Goal: Task Accomplishment & Management: Manage account settings

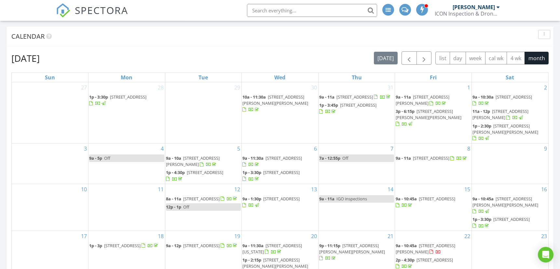
scroll to position [217, 0]
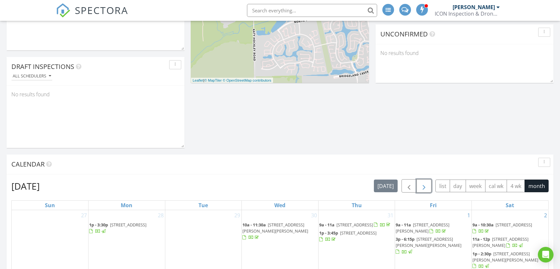
click at [424, 187] on span "button" at bounding box center [424, 186] width 8 height 8
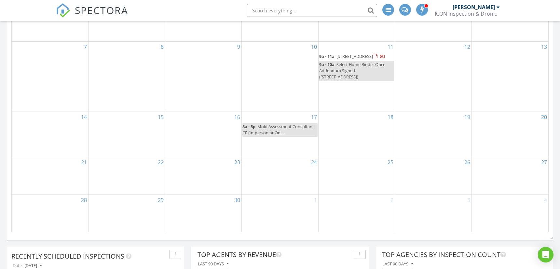
scroll to position [326, 0]
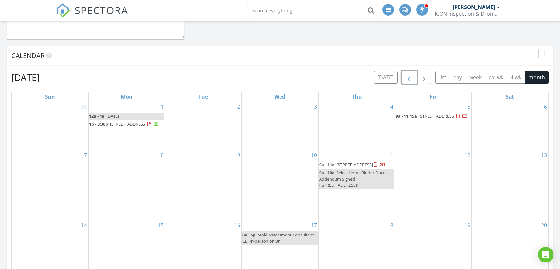
click at [413, 78] on span "button" at bounding box center [409, 78] width 8 height 8
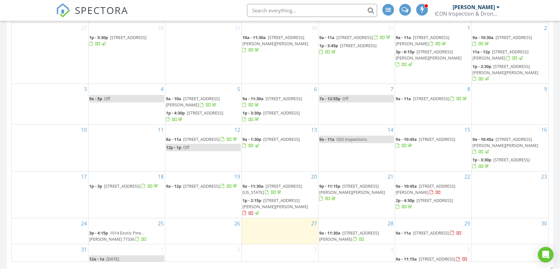
scroll to position [434, 0]
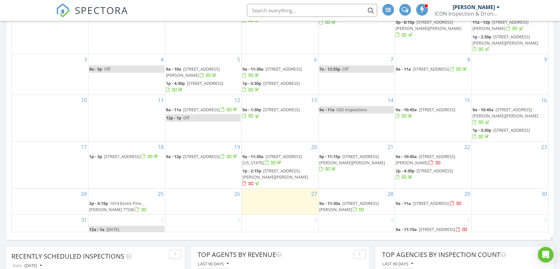
click at [450, 201] on span "8226 almera Falls drive, cypress 77433" at bounding box center [431, 204] width 36 height 6
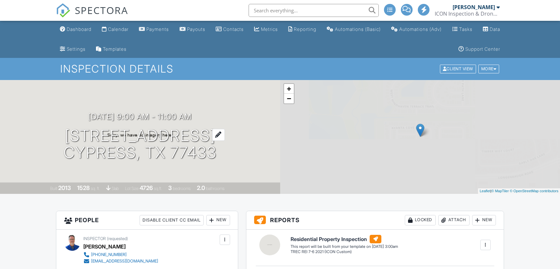
click at [225, 136] on div at bounding box center [218, 135] width 13 height 12
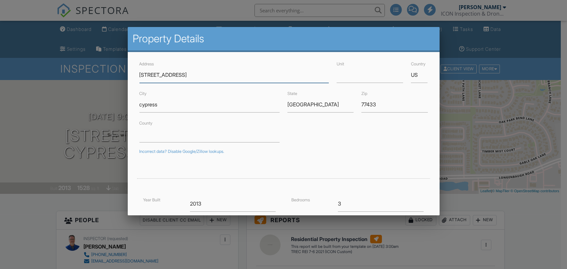
click at [154, 75] on input "8226 almera Falls drive" at bounding box center [234, 75] width 190 height 16
click at [185, 75] on input "8226 Almera Falls drive" at bounding box center [234, 75] width 190 height 16
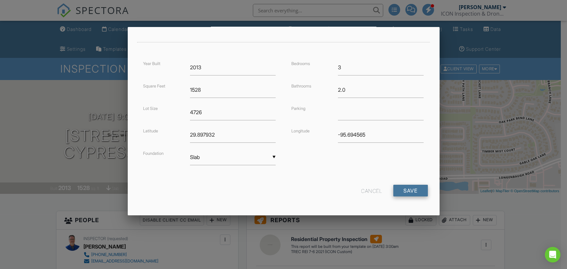
type input "[STREET_ADDRESS]"
click at [399, 191] on input "Save" at bounding box center [410, 191] width 35 height 12
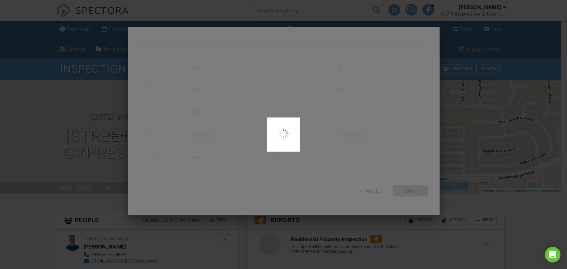
type input "29.8979316"
type input "-95.6945648"
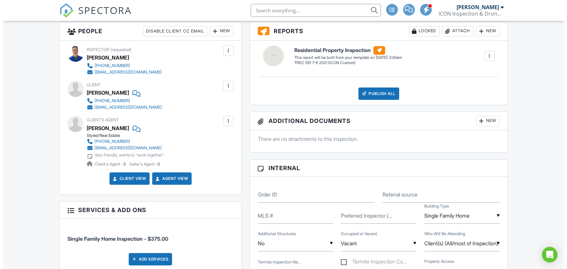
scroll to position [434, 0]
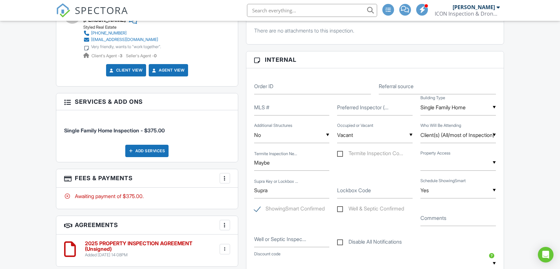
click at [151, 148] on div "Add Services" at bounding box center [146, 151] width 43 height 12
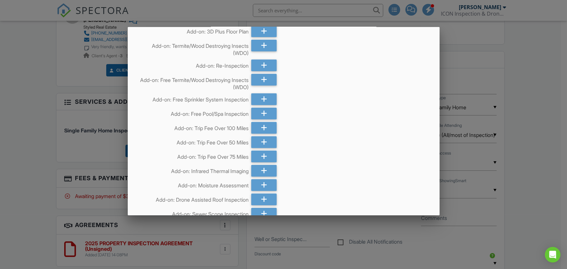
scroll to position [326, 0]
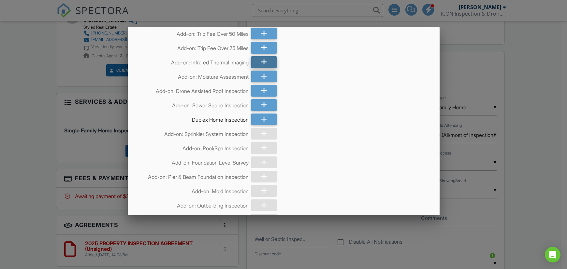
click at [261, 64] on icon at bounding box center [264, 62] width 6 height 12
click at [261, 82] on icon at bounding box center [264, 77] width 6 height 12
click at [261, 97] on icon at bounding box center [264, 91] width 6 height 12
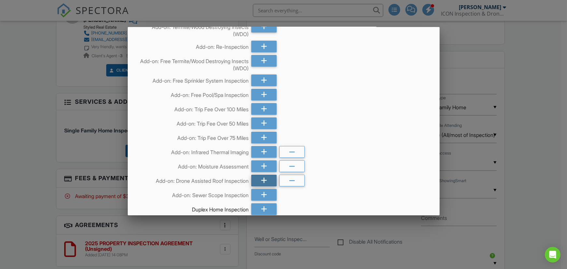
scroll to position [108, 0]
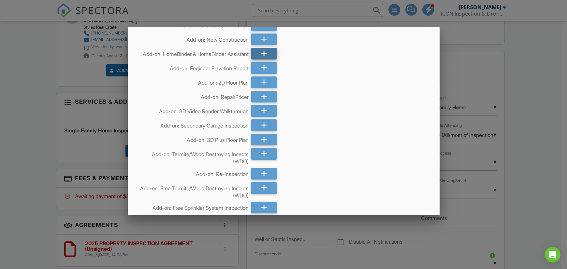
click at [253, 54] on div at bounding box center [263, 54] width 25 height 12
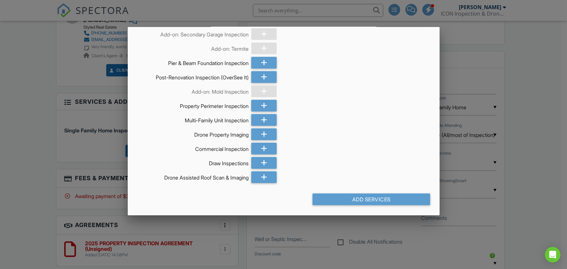
scroll to position [3192, 0]
click at [355, 200] on div "Add Services" at bounding box center [371, 200] width 118 height 12
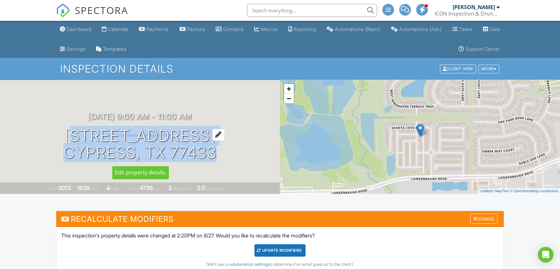
drag, startPoint x: 31, startPoint y: 133, endPoint x: 239, endPoint y: 137, distance: 207.8
click at [239, 137] on div "08/29/2025 9:00 am - 11:00 am 8226 Almera Falls Drive cypress, TX 77433" at bounding box center [140, 136] width 280 height 49
copy h1 "8226 Almera Falls Drive cypress, TX 77433"
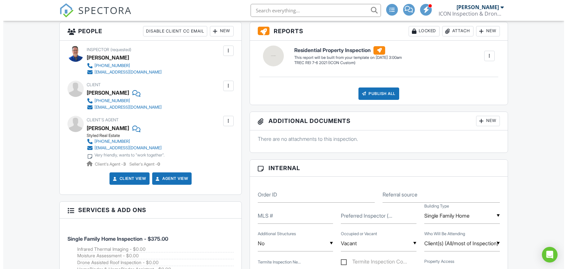
scroll to position [434, 0]
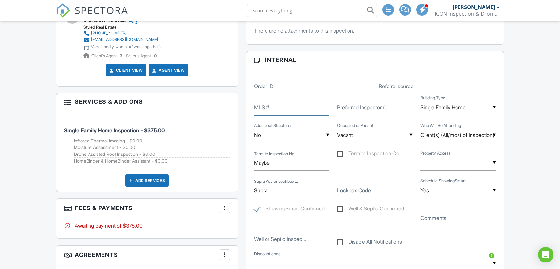
click at [274, 108] on input "MLS #" at bounding box center [292, 108] width 76 height 16
paste input "70910962"
type input "70910962"
click at [522, 83] on div "Dashboard Calendar Payments Payouts Contacts Metrics Reporting Automations (Bas…" at bounding box center [280, 217] width 560 height 1260
click at [225, 207] on div at bounding box center [225, 208] width 7 height 7
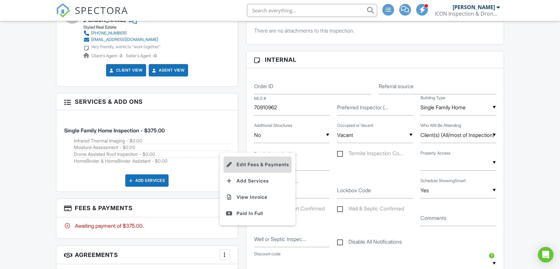
click at [253, 159] on li "Edit Fees & Payments" at bounding box center [258, 165] width 68 height 16
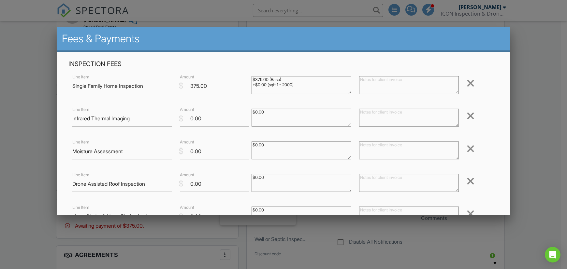
click at [373, 120] on textarea at bounding box center [409, 118] width 100 height 18
paste textarea "Infrared scan to help identify potential concerns like hidden water leaks, exce…"
type textarea "Infrared scan to help identify potential concerns like hidden water leaks, exce…"
click at [391, 150] on textarea at bounding box center [409, 151] width 100 height 18
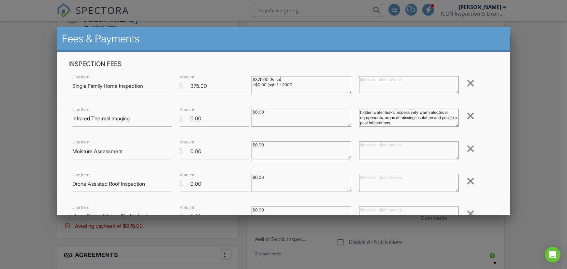
paste textarea "Complementing the infrared scan, a Moisture Assessment provides a detailed eval…"
type textarea "Complementing the infrared scan, a Moisture Assessment provides a detailed eval…"
click at [382, 184] on textarea at bounding box center [409, 183] width 100 height 18
paste textarea "Visual assessment of a roof's condition using a drone equipped with high-resolu…"
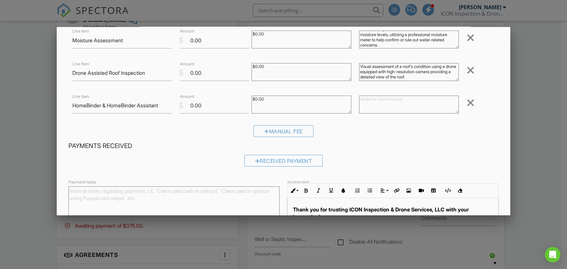
scroll to position [113, 0]
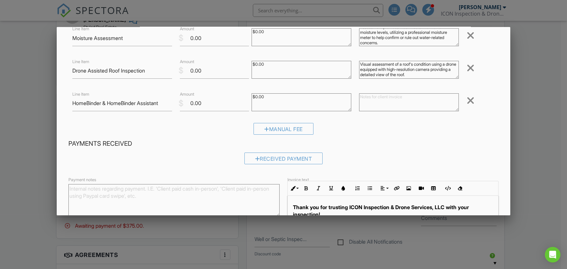
type textarea "Visual assessment of a roof's condition using a drone equipped with high-resolu…"
click at [375, 97] on textarea at bounding box center [409, 102] width 100 height 18
paste textarea "Complimentary HomeBinder & HomeBinder Assistant. Learn more here [URL][DOMAIN_N…"
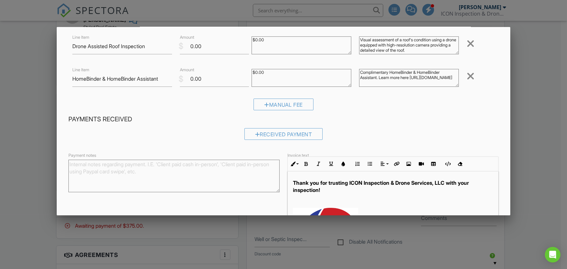
scroll to position [175, 0]
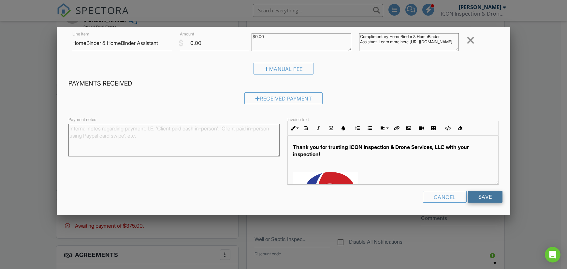
type textarea "Complimentary HomeBinder & HomeBinder Assistant. Learn more here [URL][DOMAIN_N…"
click at [479, 196] on input "Save" at bounding box center [485, 197] width 35 height 12
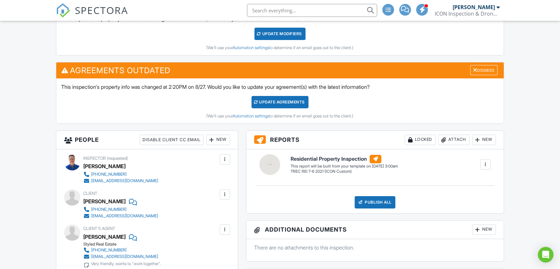
scroll to position [326, 0]
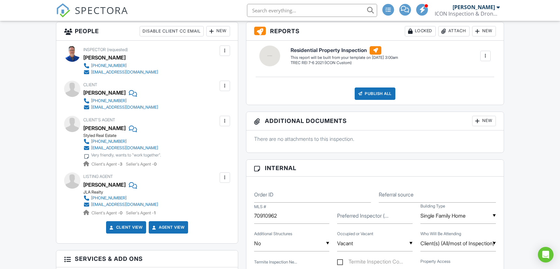
click at [225, 177] on div at bounding box center [225, 178] width 7 height 7
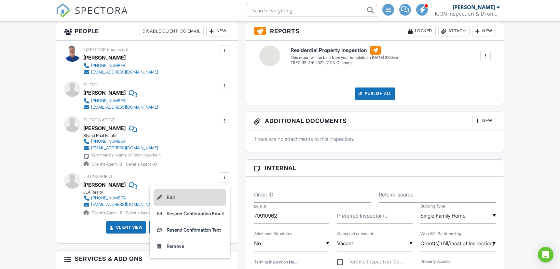
click at [163, 198] on li "Edit" at bounding box center [190, 198] width 73 height 16
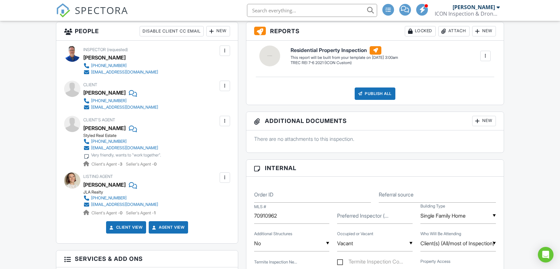
click at [228, 119] on div at bounding box center [225, 121] width 10 height 10
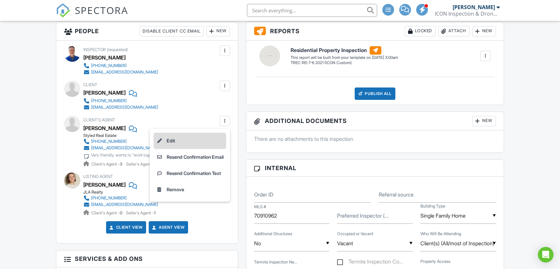
click at [189, 144] on li "Edit" at bounding box center [190, 141] width 73 height 16
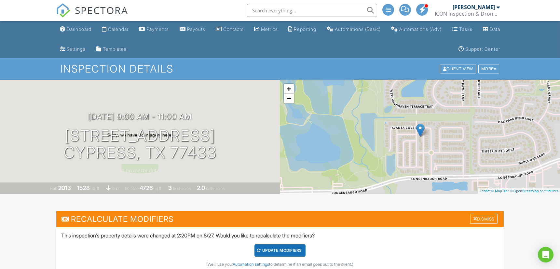
scroll to position [108, 0]
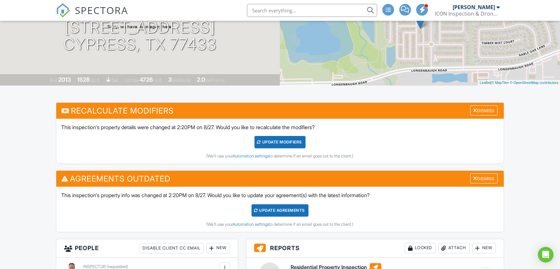
click at [286, 211] on div "Update Agreements" at bounding box center [280, 211] width 57 height 12
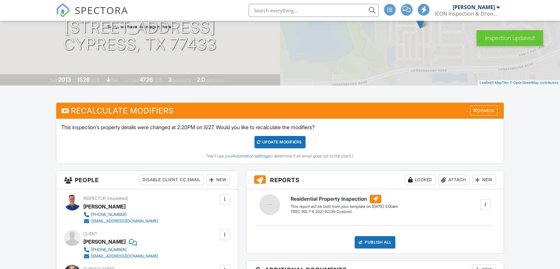
click at [286, 144] on div "UPDATE Modifiers" at bounding box center [280, 142] width 51 height 12
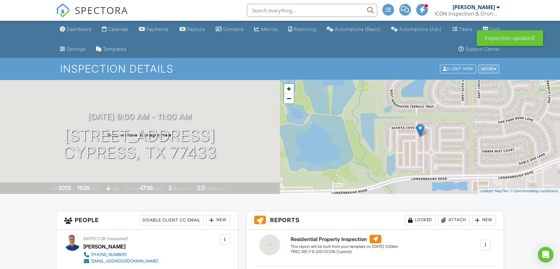
click at [495, 68] on div at bounding box center [495, 69] width 3 height 4
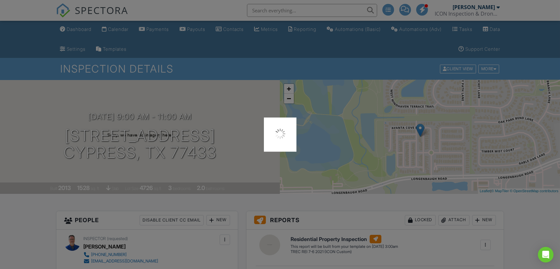
scroll to position [81, 0]
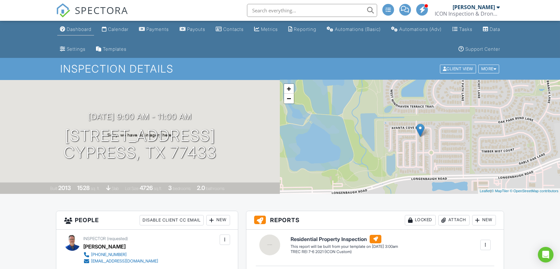
click at [82, 26] on link "Dashboard" at bounding box center [75, 29] width 37 height 12
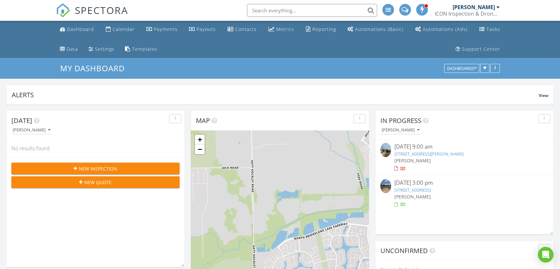
scroll to position [140, 178]
click at [112, 233] on div "Today Trent Barnes No results found New Inspection New Quote" at bounding box center [96, 189] width 178 height 156
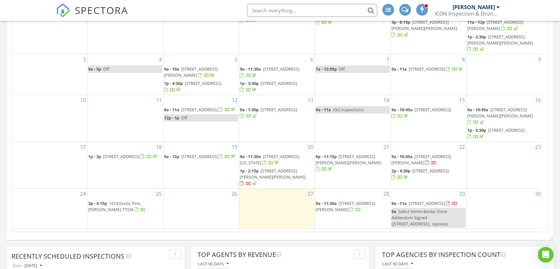
scroll to position [19, 0]
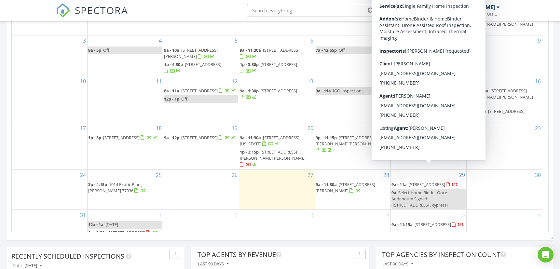
click at [435, 182] on span "8226 Almera Falls Drive , cypress 77433" at bounding box center [427, 185] width 36 height 6
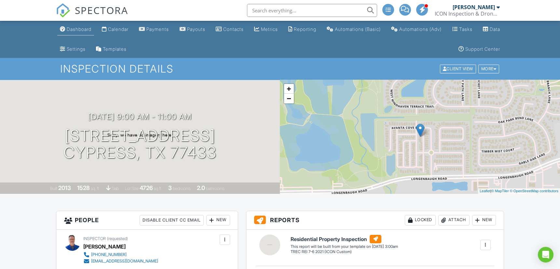
click at [78, 29] on div "Dashboard" at bounding box center [79, 29] width 25 height 6
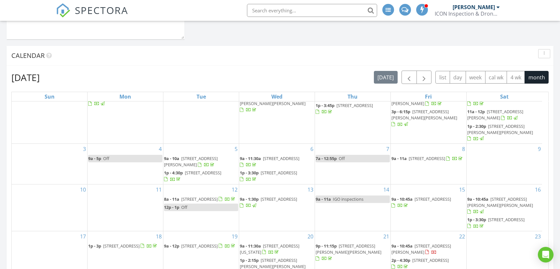
scroll to position [434, 0]
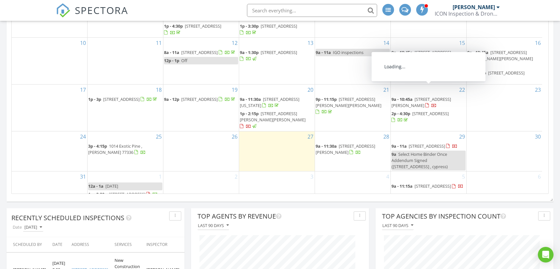
scroll to position [543, 0]
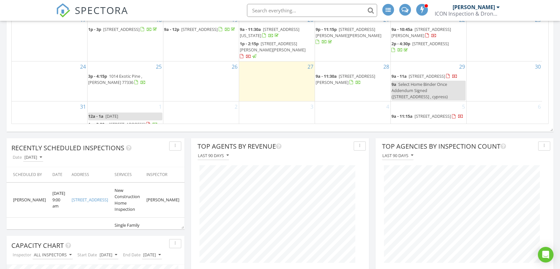
click at [434, 73] on span "[STREET_ADDRESS]" at bounding box center [427, 76] width 36 height 6
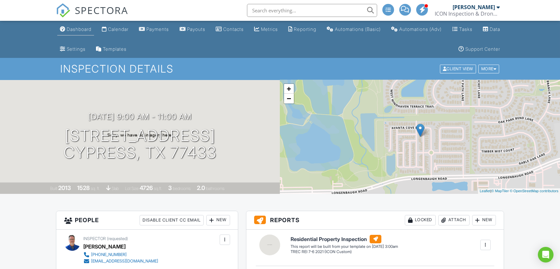
click at [77, 30] on div "Dashboard" at bounding box center [79, 29] width 25 height 6
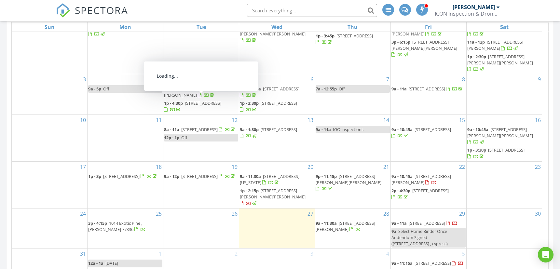
scroll to position [434, 0]
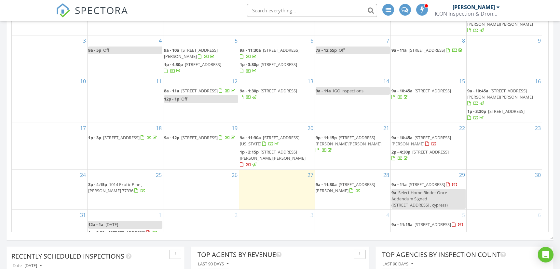
click at [451, 222] on span "27131 Sunflower Gln Ln, Hockley 77484" at bounding box center [433, 225] width 36 height 6
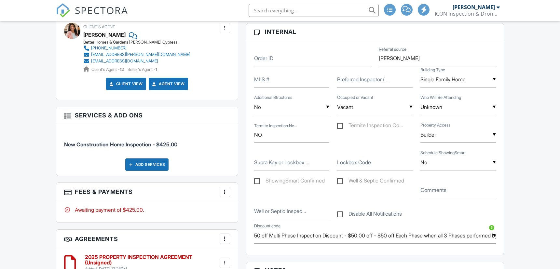
click at [152, 165] on div "Add Services" at bounding box center [146, 165] width 43 height 12
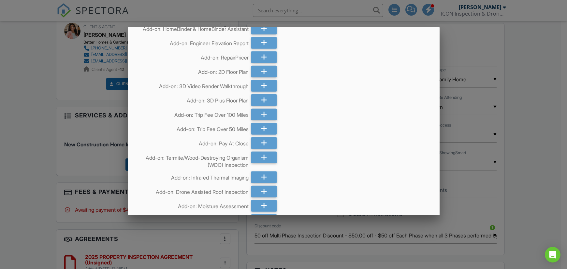
scroll to position [2062, 0]
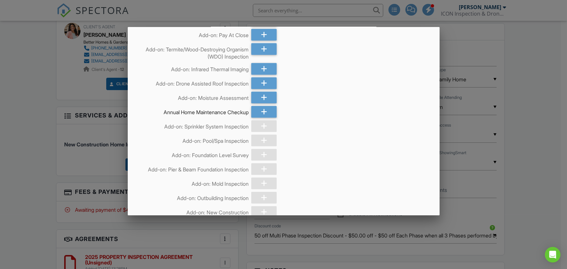
click at [256, 75] on div at bounding box center [263, 69] width 25 height 12
click at [261, 104] on icon at bounding box center [264, 98] width 6 height 12
click at [256, 89] on div at bounding box center [263, 84] width 25 height 12
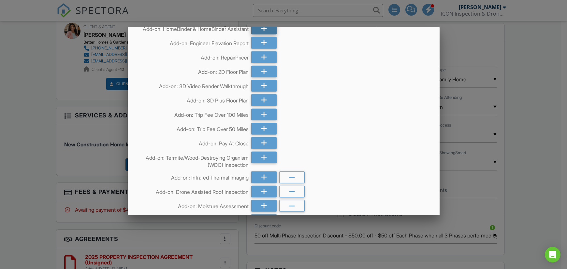
click at [261, 35] on icon at bounding box center [264, 29] width 6 height 12
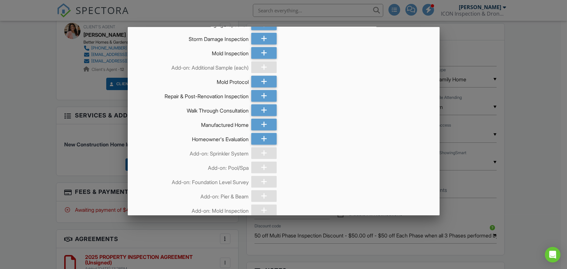
scroll to position [3192, 0]
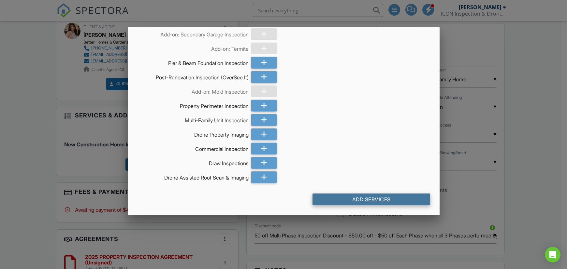
click at [355, 198] on div "Add Services" at bounding box center [371, 200] width 118 height 12
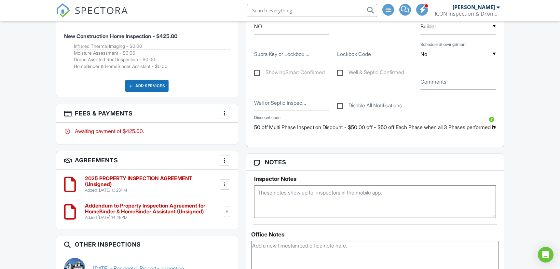
click at [224, 163] on div at bounding box center [225, 160] width 7 height 7
click at [225, 114] on div at bounding box center [225, 113] width 7 height 7
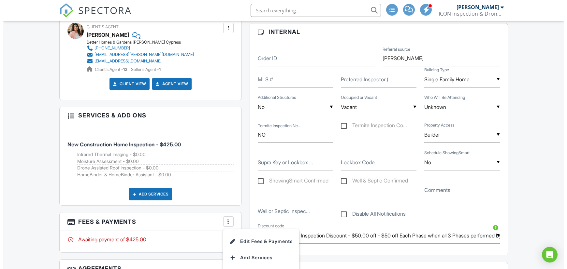
scroll to position [434, 0]
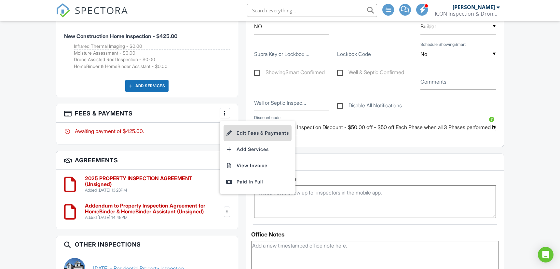
click at [249, 131] on li "Edit Fees & Payments" at bounding box center [258, 133] width 68 height 16
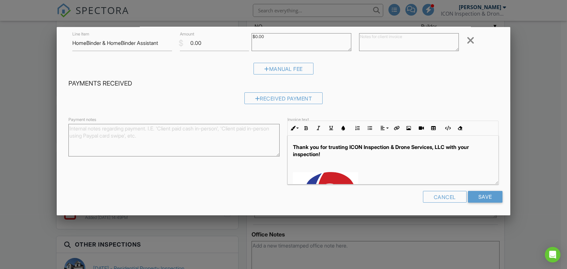
scroll to position [175, 0]
click at [394, 41] on textarea at bounding box center [409, 42] width 100 height 18
paste textarea "Complimentary HomeBinder & HomeBinder Assistant. Learn more here https://www.ic…"
type textarea "Complimentary HomeBinder & HomeBinder Assistant. Learn more here https://www.ic…"
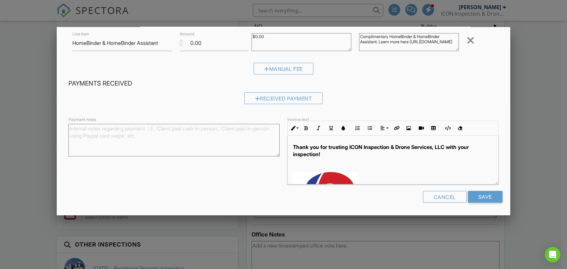
scroll to position [0, 0]
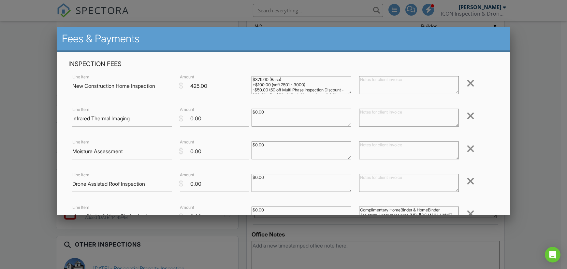
click at [386, 84] on textarea at bounding box center [409, 85] width 100 height 18
paste textarea "Infrared scan to help identify potential concerns like hidden water leaks, exce…"
type textarea "Infrared scan to help identify potential concerns like hidden water leaks, exce…"
click at [382, 120] on textarea at bounding box center [409, 118] width 100 height 18
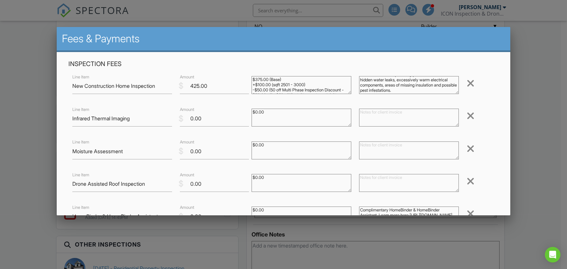
paste textarea "Infrared scan to help identify potential concerns like hidden water leaks, exce…"
type textarea "Infrared scan to help identify potential concerns like hidden water leaks, exce…"
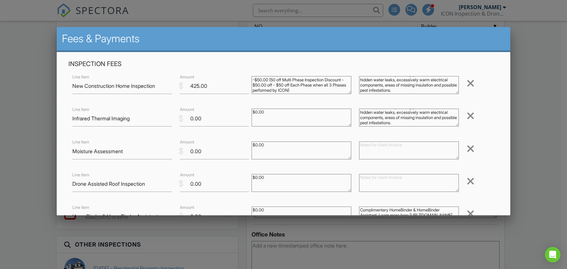
scroll to position [0, 0]
drag, startPoint x: 329, startPoint y: 90, endPoint x: 250, endPoint y: 80, distance: 78.7
click at [251, 80] on textarea "$375.00 (Base) +$100.00 (sqft 2501 - 3000) -$50.00 (50 off Multi Phase Inspecti…" at bounding box center [301, 85] width 100 height 18
click at [258, 81] on textarea "$375.00 (Base) +$100.00 (sqft 2501 - 3000) -$50.00 (50 off Multi Phase Inspecti…" at bounding box center [301, 85] width 100 height 18
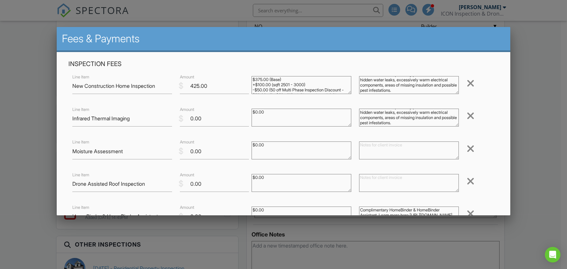
click at [410, 86] on textarea "Infrared scan to help identify potential concerns like hidden water leaks, exce…" at bounding box center [409, 85] width 100 height 18
paste textarea "$375.00 (Base) +$100.00 (sqft 2501 - 3000) -$50.00 (50 off Multi Phase Inspecti…"
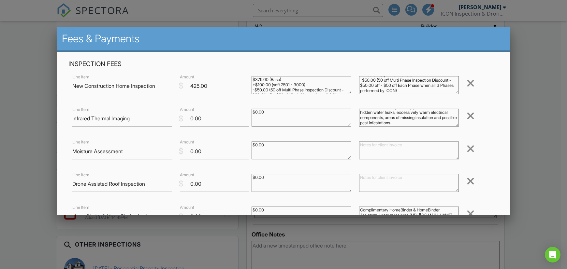
type textarea "$375.00 (Base) +$100.00 (sqft 2501 - 3000) -$50.00 (50 off Multi Phase Inspecti…"
click at [391, 144] on textarea at bounding box center [409, 151] width 100 height 18
click at [377, 151] on textarea at bounding box center [409, 151] width 100 height 18
paste textarea "Complementing the infrared scan, a Moisture Assessment provides a detailed eval…"
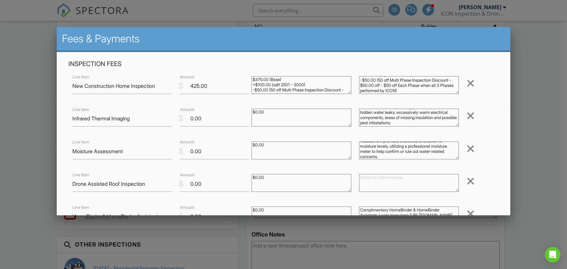
type textarea "Complementing the infrared scan, a Moisture Assessment provides a detailed eval…"
click at [375, 182] on textarea at bounding box center [409, 183] width 100 height 18
paste textarea "Visual assessment of a roof's condition using a drone equipped with high-resolu…"
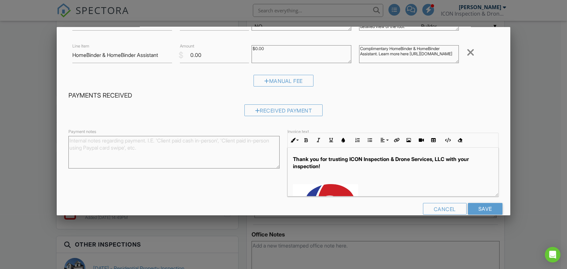
scroll to position [175, 0]
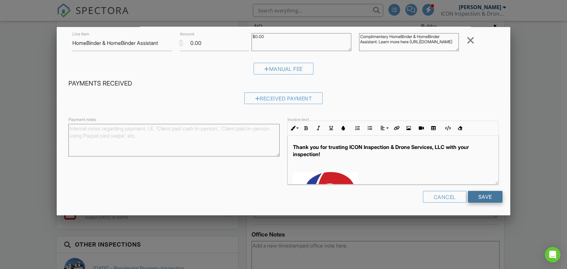
type textarea "Visual assessment of a roof's condition using a drone equipped with high-resolu…"
click at [472, 193] on input "Save" at bounding box center [485, 197] width 35 height 12
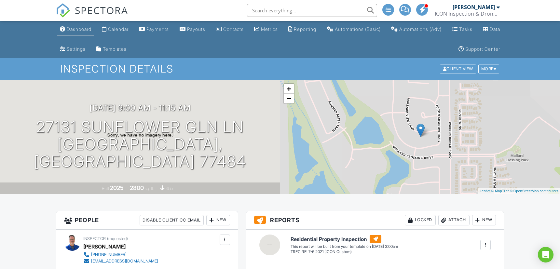
click at [81, 28] on div "Dashboard" at bounding box center [79, 29] width 25 height 6
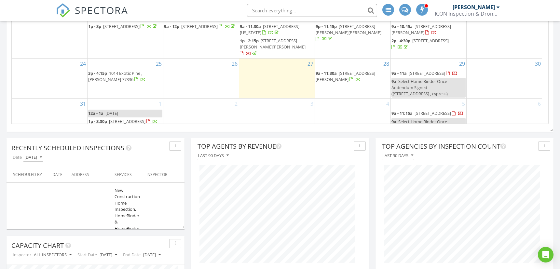
scroll to position [22, 0]
click at [146, 119] on span "14006 Juniper Bend Ln, CYPRESS 77429" at bounding box center [127, 122] width 36 height 6
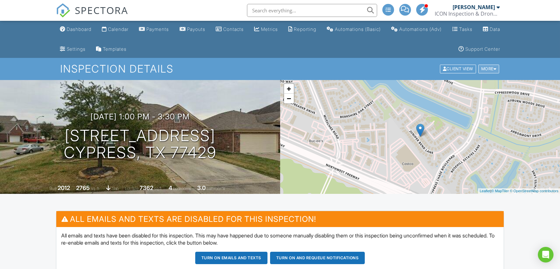
click at [494, 73] on div "More" at bounding box center [489, 69] width 21 height 9
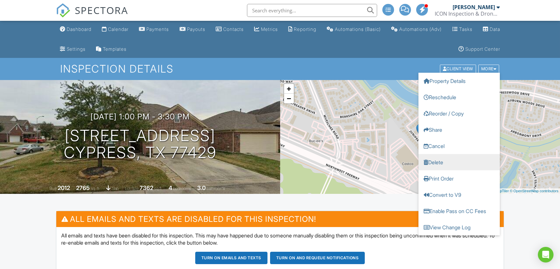
click at [433, 161] on link "Delete" at bounding box center [459, 162] width 81 height 16
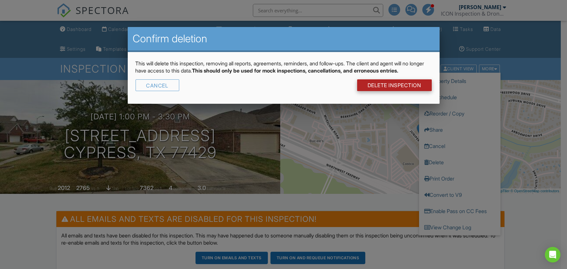
click at [399, 86] on link "DELETE Inspection" at bounding box center [394, 85] width 75 height 12
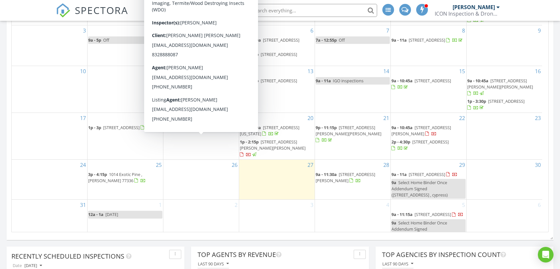
scroll to position [32, 0]
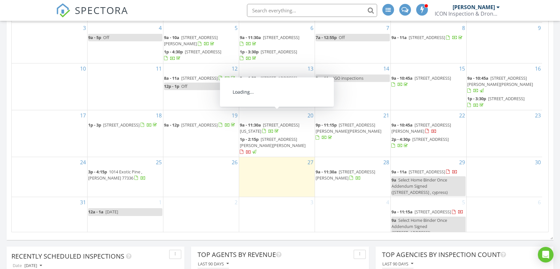
click at [481, 10] on div "ICON Inspection & Drone Services, LLC" at bounding box center [467, 13] width 65 height 7
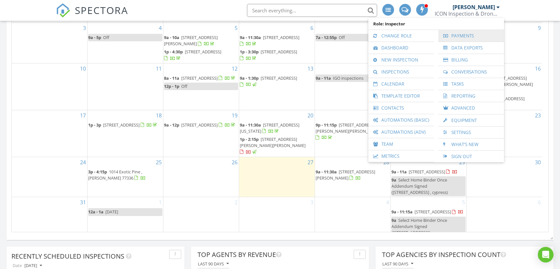
click at [464, 35] on link "Payments" at bounding box center [471, 36] width 59 height 12
